Goal: Transaction & Acquisition: Purchase product/service

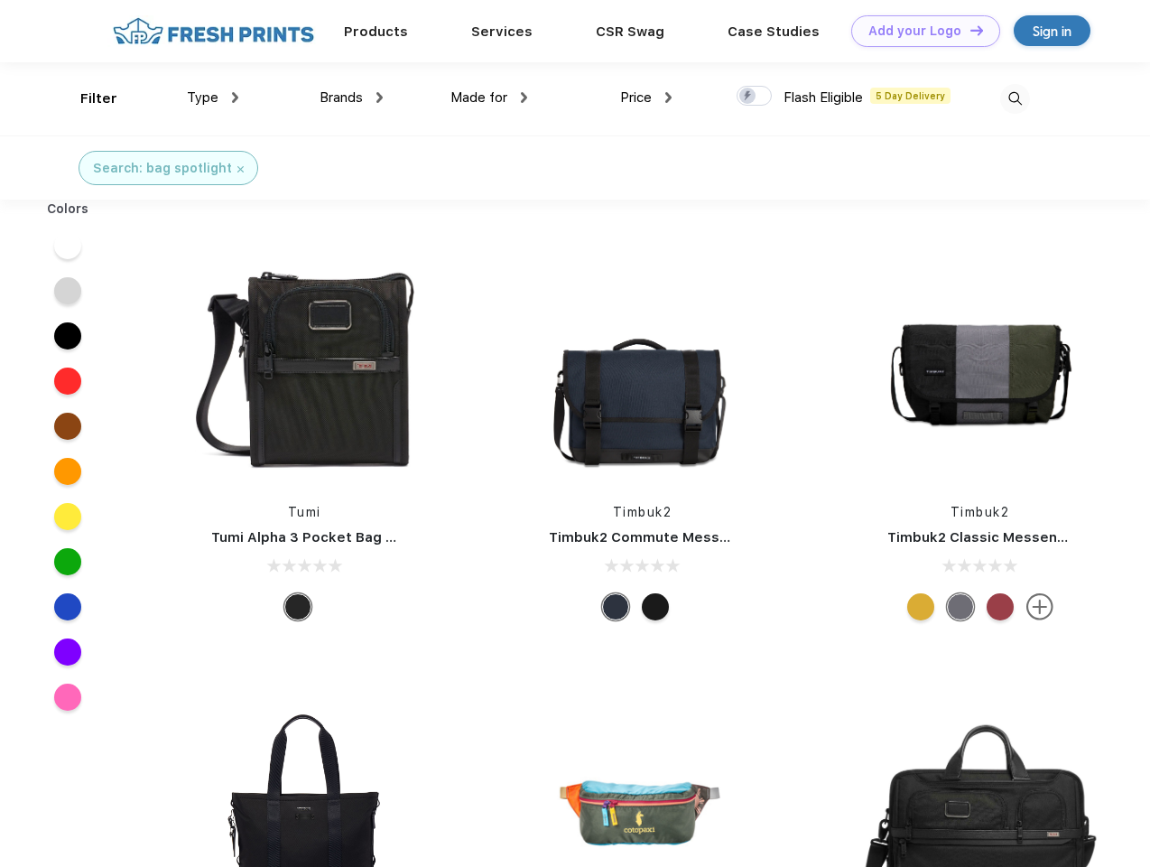
scroll to position [1, 0]
click at [919, 31] on link "Add your Logo Design Tool" at bounding box center [925, 31] width 149 height 32
click at [0, 0] on div "Design Tool" at bounding box center [0, 0] width 0 height 0
click at [969, 30] on link "Add your Logo Design Tool" at bounding box center [925, 31] width 149 height 32
click at [87, 98] on div "Filter" at bounding box center [98, 98] width 37 height 21
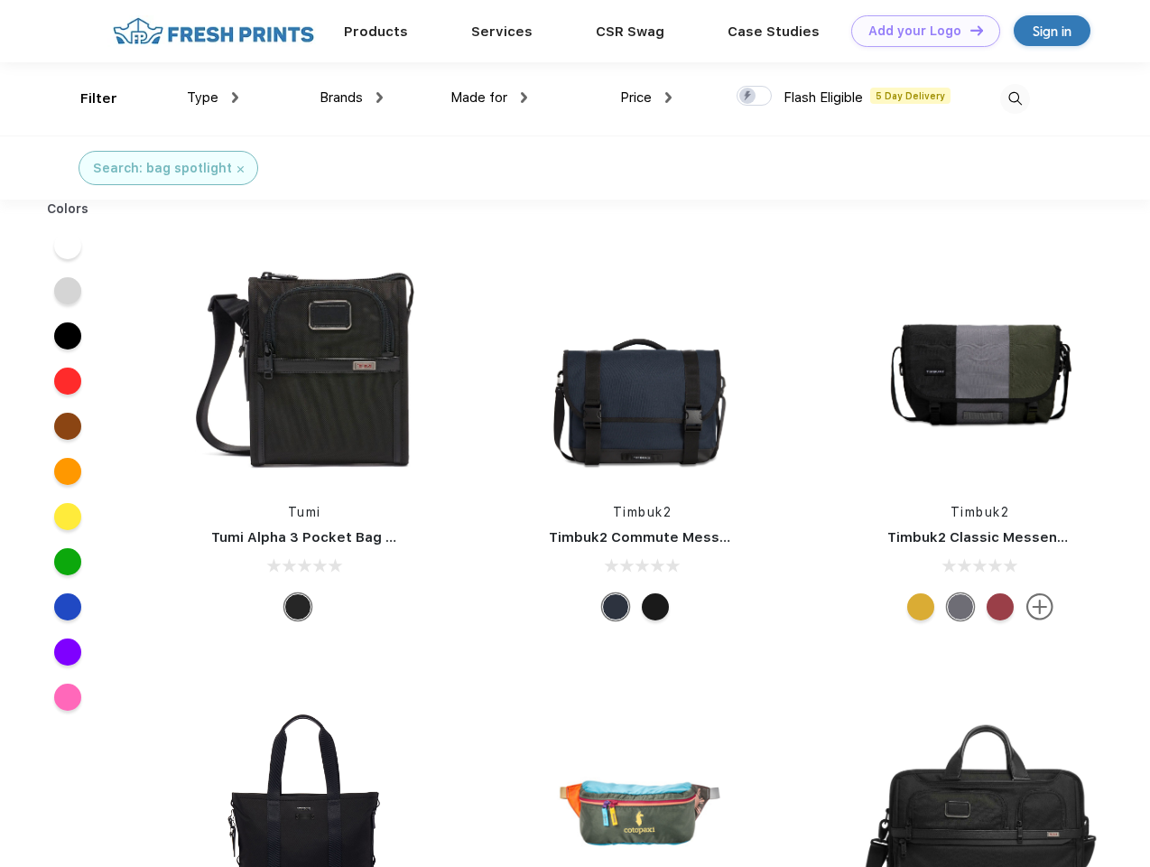
click at [213, 97] on span "Type" at bounding box center [203, 97] width 32 height 16
click at [351, 97] on span "Brands" at bounding box center [341, 97] width 43 height 16
click at [489, 97] on span "Made for" at bounding box center [478, 97] width 57 height 16
click at [646, 97] on span "Price" at bounding box center [636, 97] width 32 height 16
click at [755, 97] on div at bounding box center [754, 96] width 35 height 20
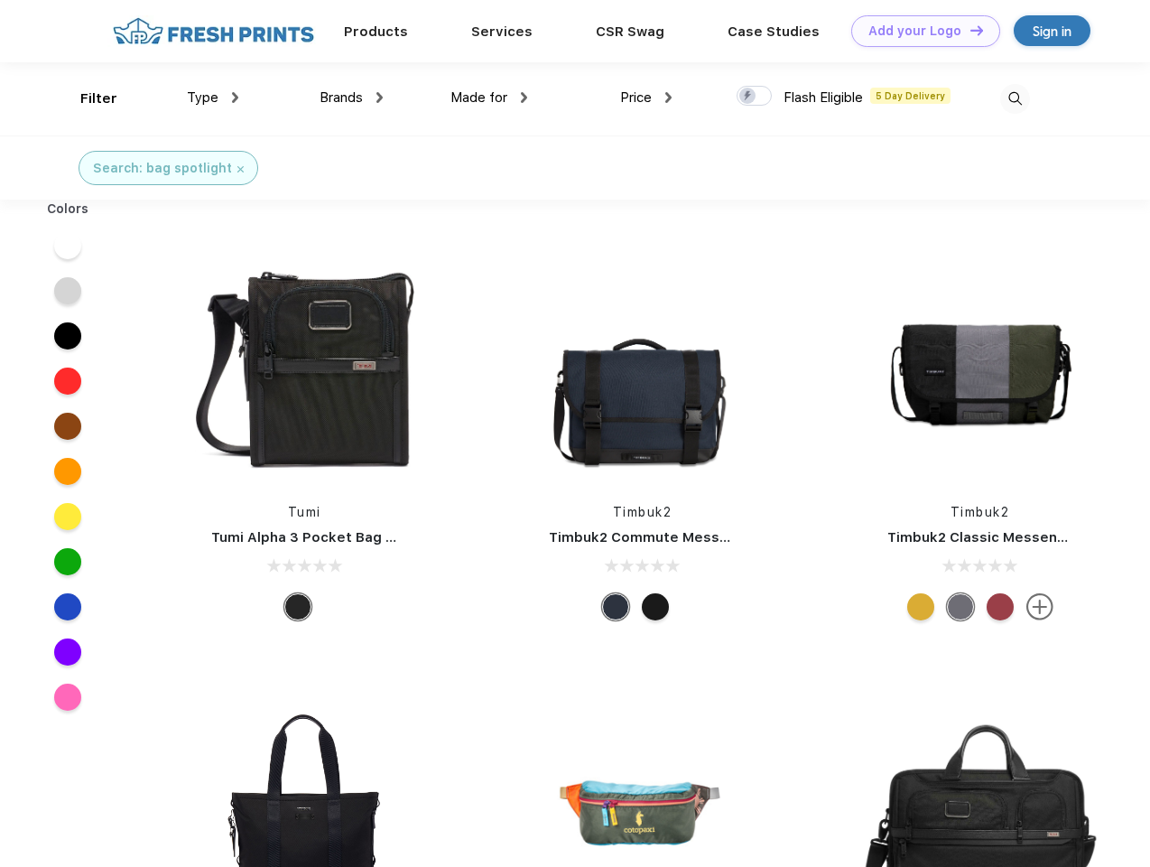
click at [748, 97] on input "checkbox" at bounding box center [743, 91] width 12 height 12
click at [1015, 98] on img at bounding box center [1015, 99] width 30 height 30
